Goal: Information Seeking & Learning: Learn about a topic

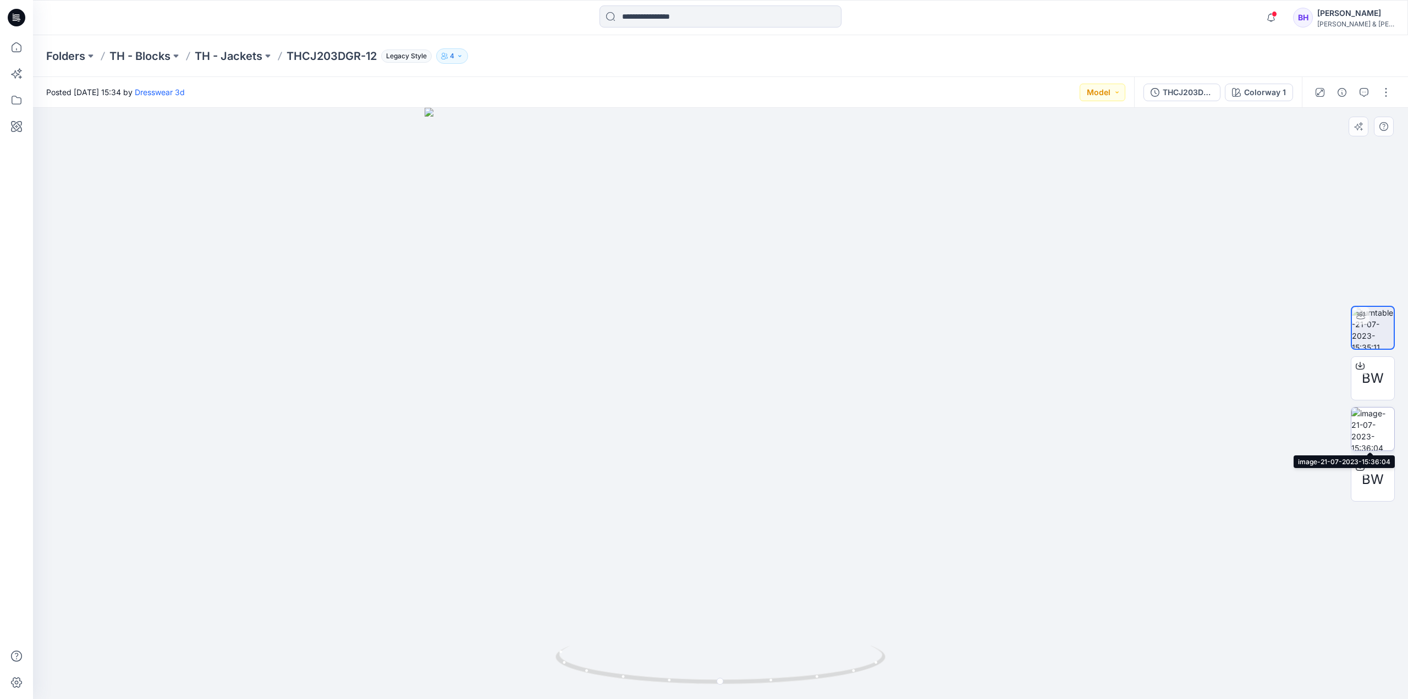
click at [1379, 436] on img at bounding box center [1372, 429] width 43 height 43
click at [335, 246] on div at bounding box center [720, 403] width 1375 height 591
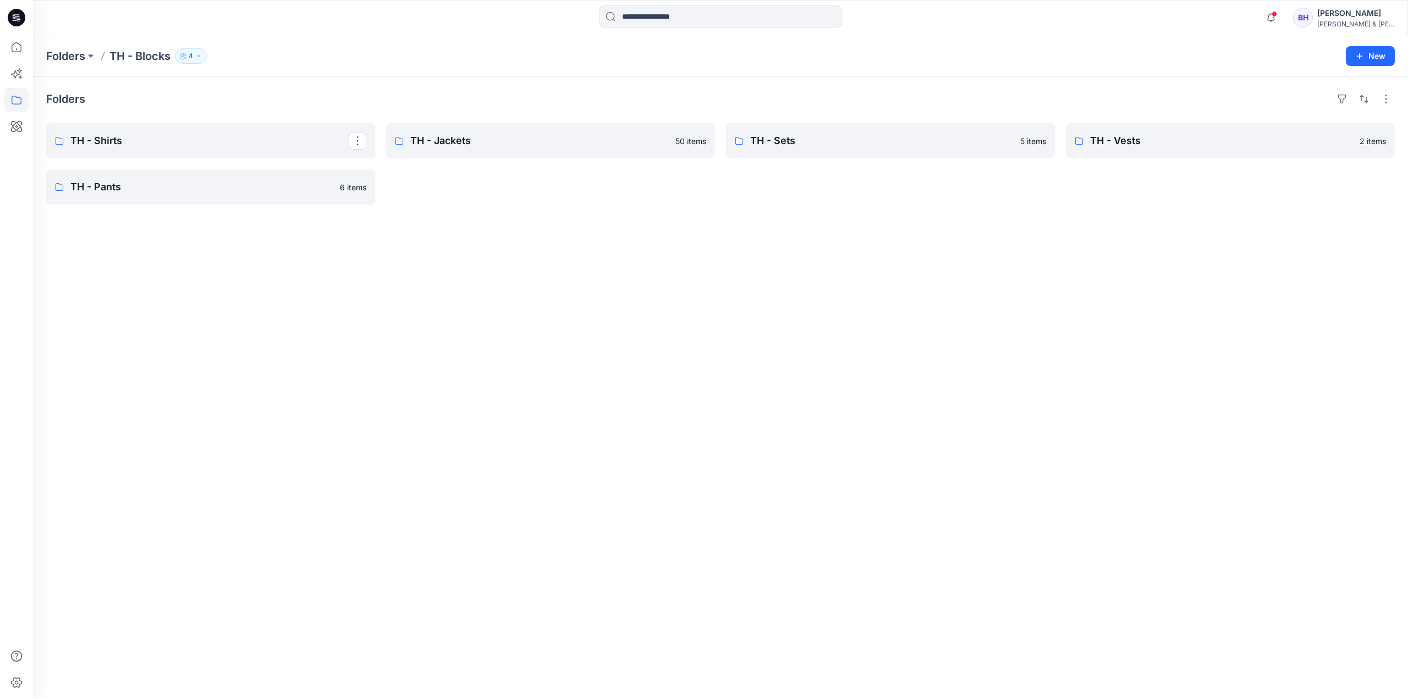
drag, startPoint x: 0, startPoint y: 0, endPoint x: 479, endPoint y: 211, distance: 523.3
click at [479, 211] on div "Folders TH - Shirts TH - Pants 6 items TH - Jackets 50 items TH - Sets 5 items …" at bounding box center [720, 388] width 1375 height 622
click at [662, 328] on div "Folders TH - Shirts TH - Pants 6 items TH - Jackets 50 items TH - Sets 5 items …" at bounding box center [720, 388] width 1375 height 622
